Goal: Consume media (video, audio)

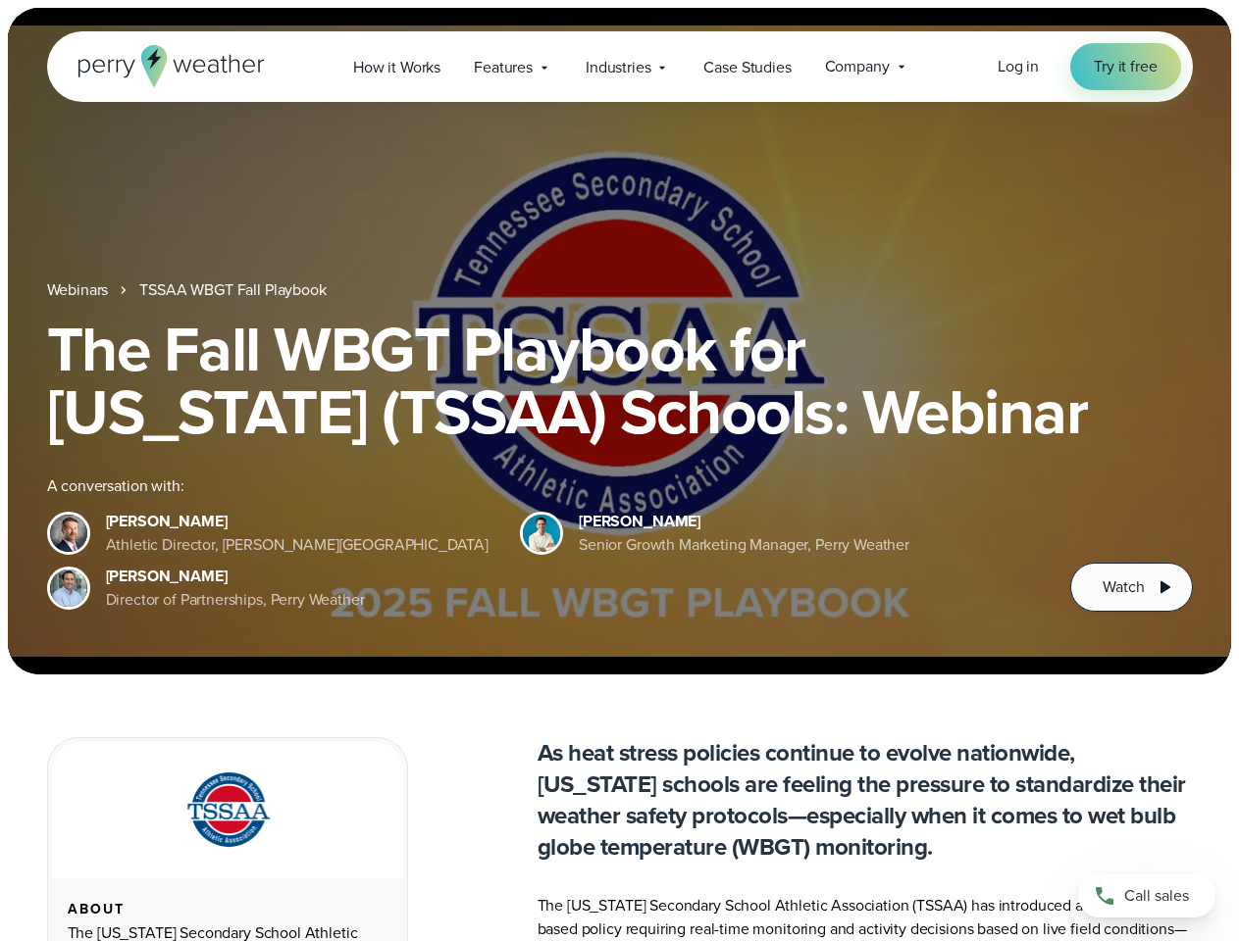
click at [619, 471] on div "The Fall WBGT Playbook for [US_STATE] (TSSAA) Schools: Webinar A conversation w…" at bounding box center [619, 465] width 1145 height 294
click at [619, 67] on span "Industries" at bounding box center [617, 68] width 65 height 24
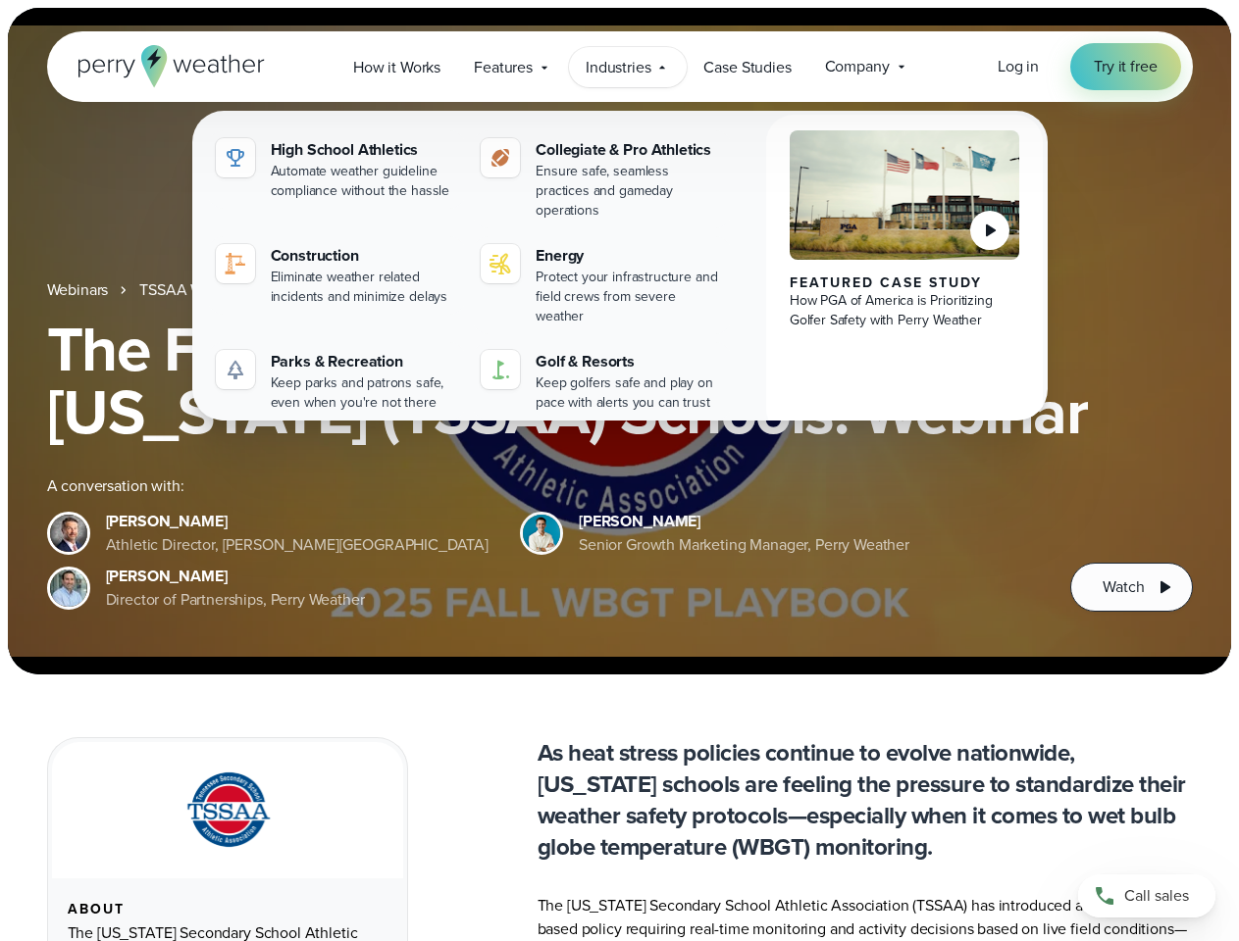
click at [619, 341] on h1 "The Fall WBGT Playbook for [US_STATE] (TSSAA) Schools: Webinar" at bounding box center [619, 381] width 1145 height 126
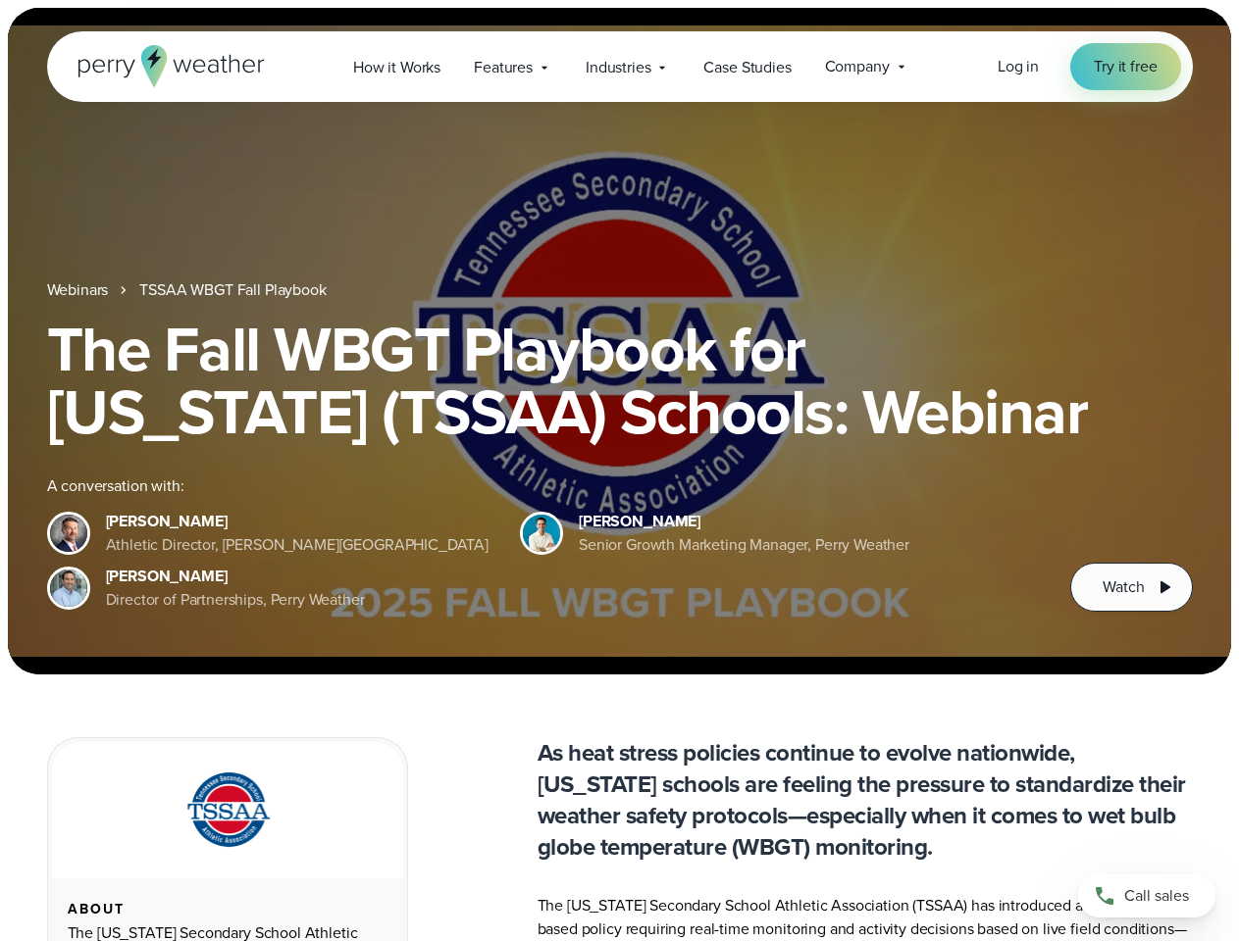
click at [234, 290] on link "TSSAA WBGT Fall Playbook" at bounding box center [232, 290] width 186 height 24
click at [1131, 587] on span "Watch" at bounding box center [1122, 588] width 41 height 24
